Goal: Check status: Check status

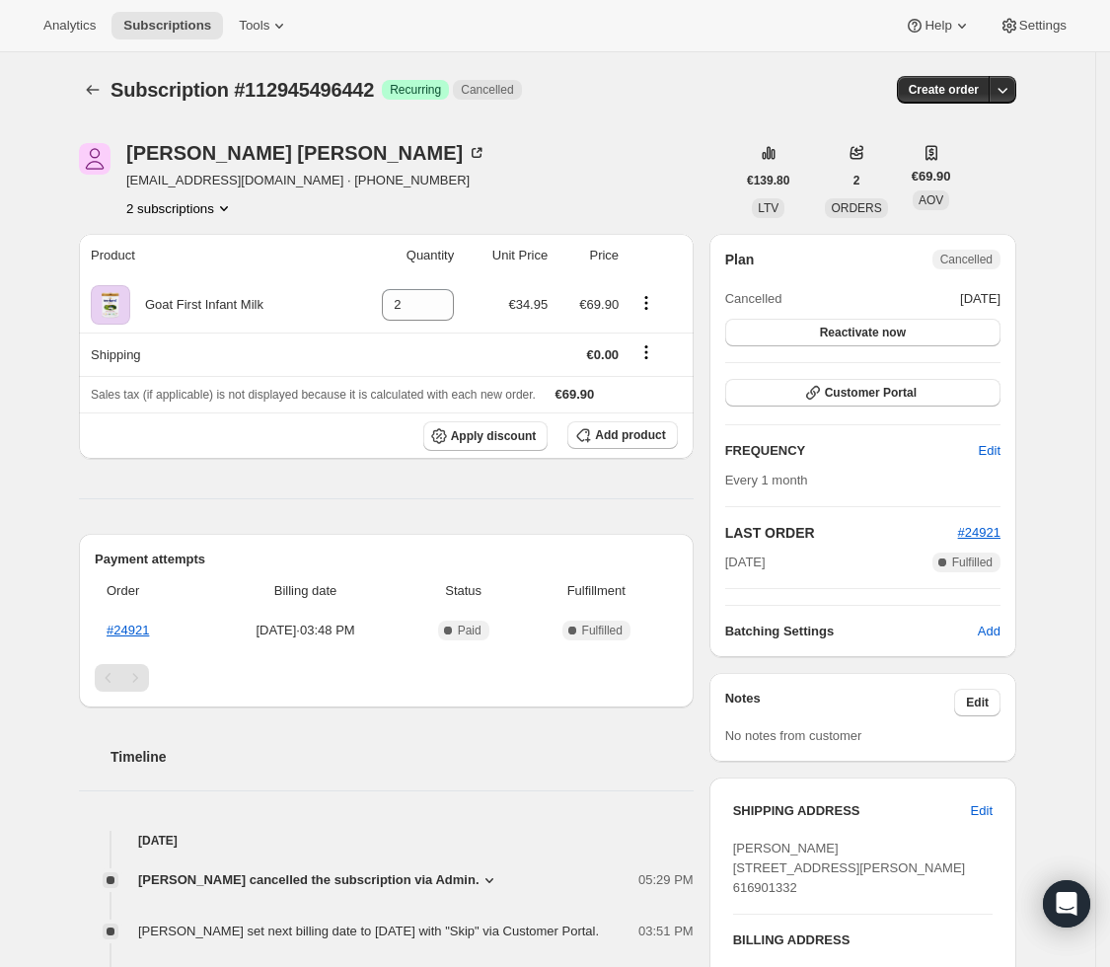
click at [217, 201] on button "2 subscriptions" at bounding box center [180, 208] width 108 height 20
click at [209, 236] on span "112643015034" at bounding box center [184, 246] width 144 height 20
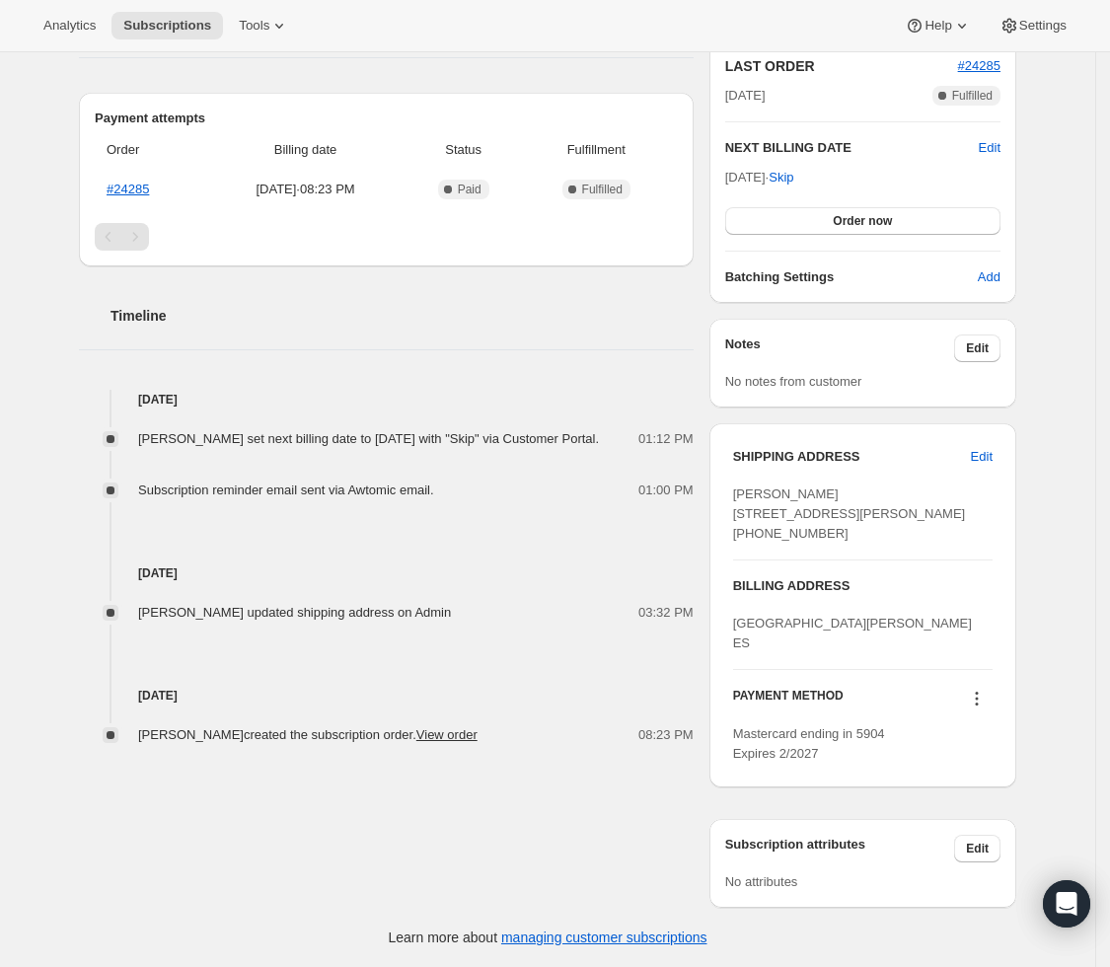
scroll to position [519, 0]
drag, startPoint x: 741, startPoint y: 438, endPoint x: 866, endPoint y: 497, distance: 138.6
click at [866, 497] on div "[PERSON_NAME] [STREET_ADDRESS][PERSON_NAME] [PHONE_NUMBER]" at bounding box center [862, 513] width 259 height 59
copy span "[STREET_ADDRESS][PERSON_NAME]"
click at [982, 703] on icon at bounding box center [977, 699] width 20 height 20
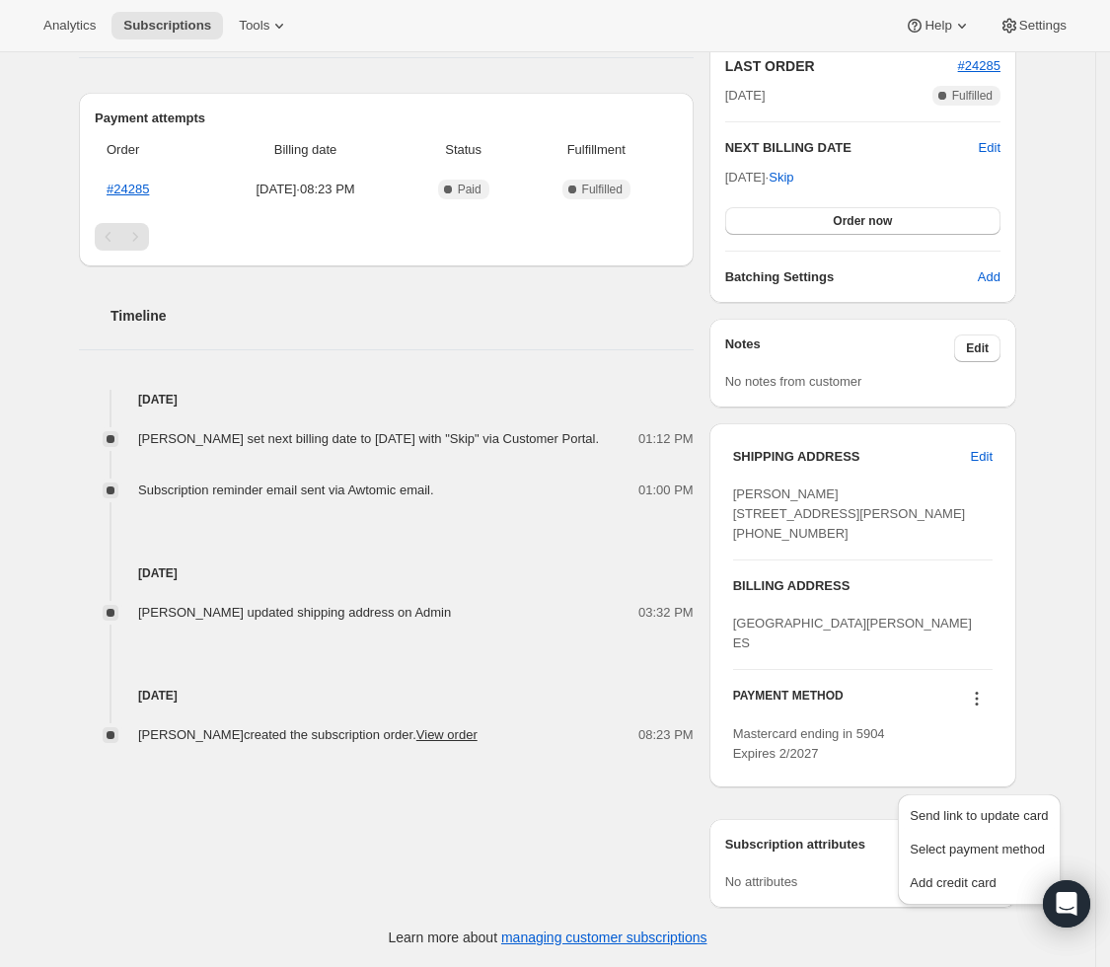
click at [982, 703] on icon at bounding box center [977, 699] width 20 height 20
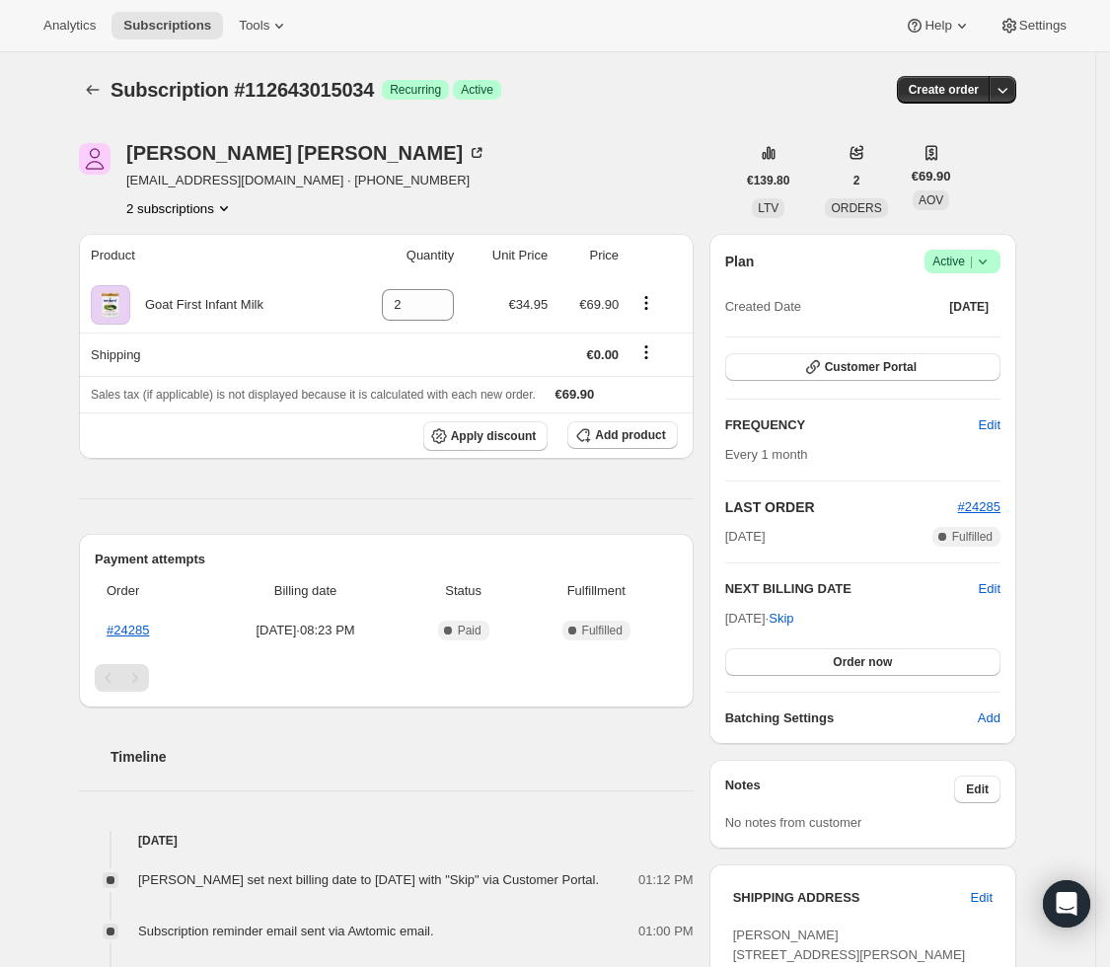
click at [824, 345] on div "Plan Success Active | Created Date [DATE] Customer Portal FREQUENCY Edit Every …" at bounding box center [862, 489] width 275 height 478
click at [821, 374] on icon "button" at bounding box center [813, 367] width 20 height 20
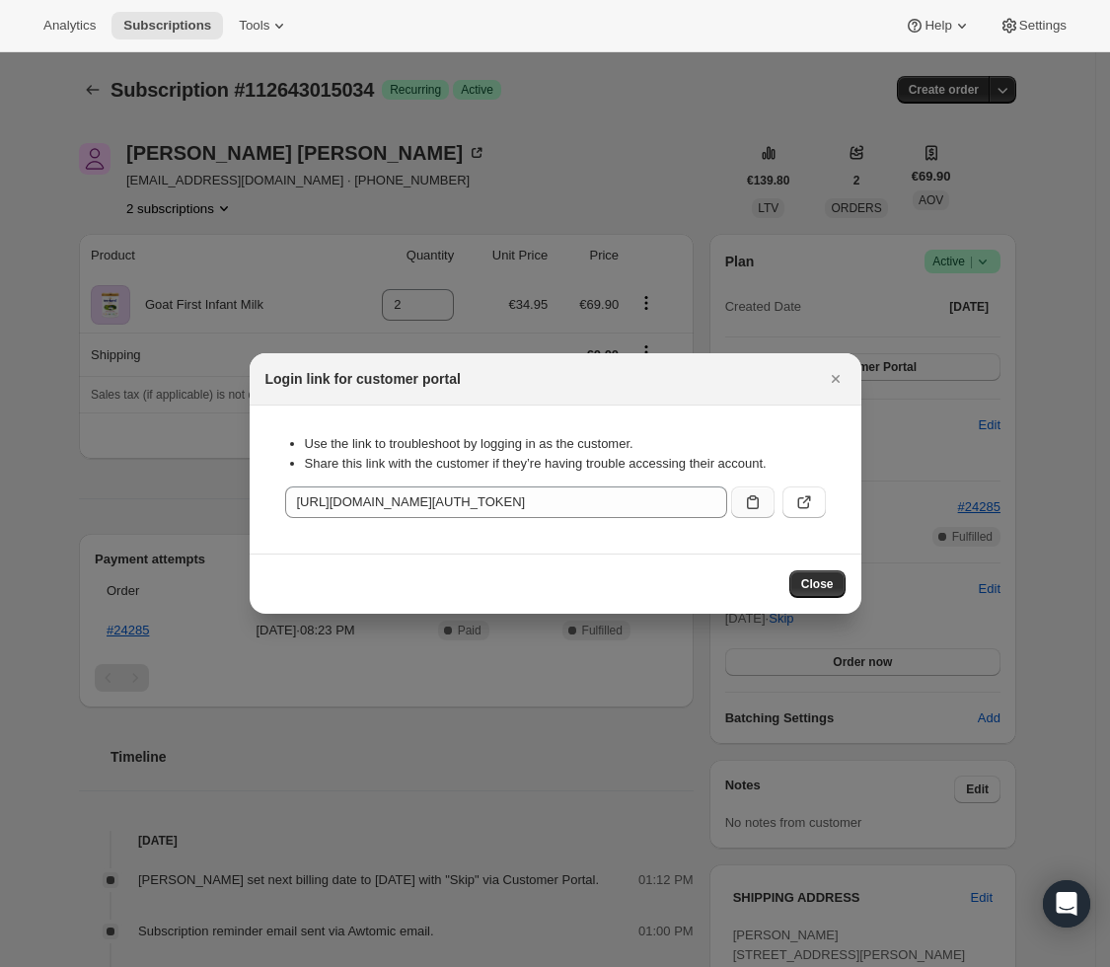
click at [756, 504] on icon ":rdt:" at bounding box center [753, 502] width 20 height 20
click at [807, 496] on icon ":rdt:" at bounding box center [806, 500] width 8 height 8
click at [830, 571] on button "Close" at bounding box center [817, 584] width 56 height 28
